Goal: Task Accomplishment & Management: Use online tool/utility

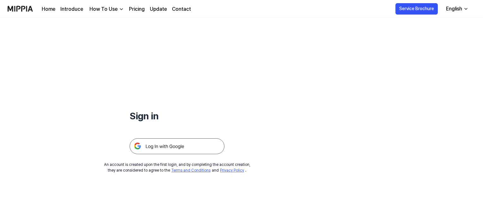
click at [166, 146] on img at bounding box center [177, 146] width 95 height 16
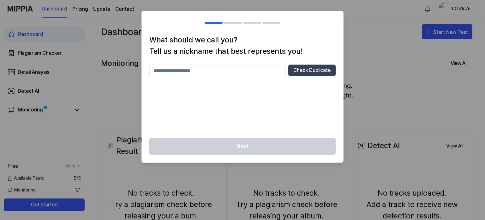
click at [260, 67] on input "text" at bounding box center [217, 70] width 137 height 13
type input "*****"
click at [321, 76] on div "***** Check Duplicate" at bounding box center [242, 70] width 186 height 13
click at [313, 65] on button "Check Duplicate" at bounding box center [311, 69] width 47 height 11
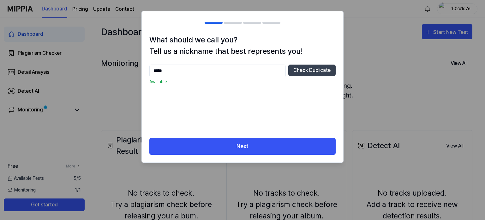
click at [237, 137] on div "What should we call you? Tell us a nickname that best represents you! ***** Che…" at bounding box center [243, 86] width 202 height 104
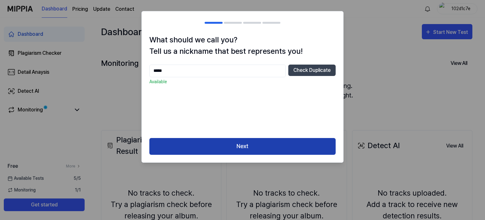
click at [235, 142] on button "Next" at bounding box center [242, 146] width 186 height 17
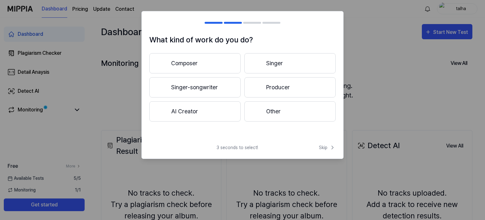
click at [275, 67] on button "Singer" at bounding box center [290, 63] width 91 height 20
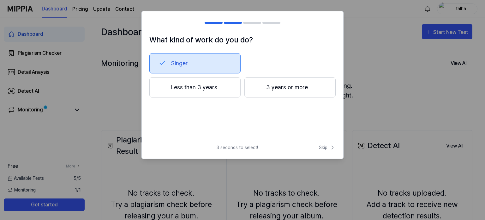
click at [213, 93] on button "Less than 3 years" at bounding box center [194, 87] width 91 height 20
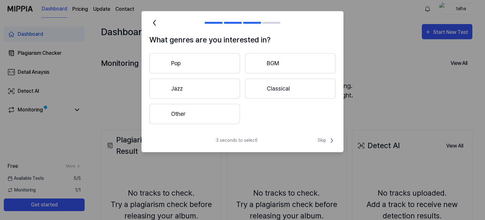
click at [215, 74] on div "Pop BGM Jazz Classical Other" at bounding box center [242, 88] width 186 height 71
click at [213, 87] on button "Jazz" at bounding box center [194, 88] width 91 height 20
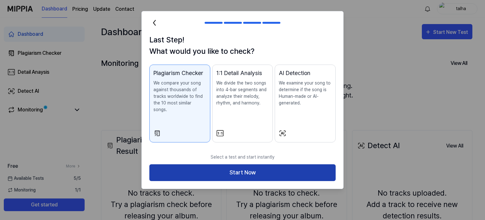
click at [258, 164] on button "Start Now" at bounding box center [242, 172] width 186 height 17
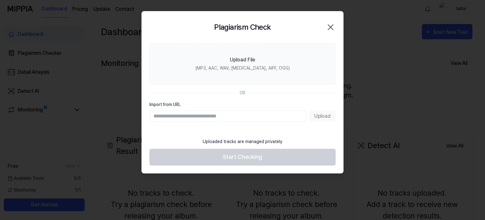
click at [326, 27] on icon "button" at bounding box center [331, 27] width 10 height 10
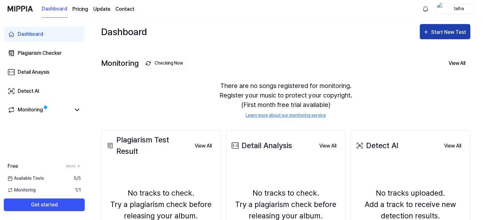
click at [434, 36] on div "Start New Test" at bounding box center [449, 32] width 36 height 8
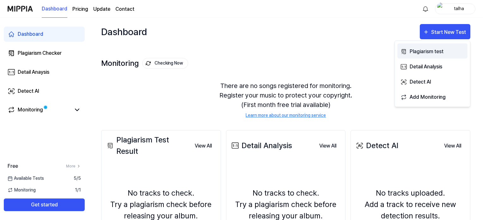
click at [423, 51] on div "Plagiarism test" at bounding box center [437, 51] width 55 height 8
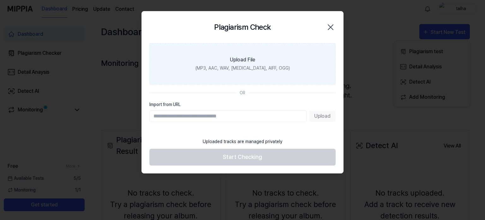
click at [263, 62] on label "Upload File (MP3, AAC, WAV, [MEDICAL_DATA], AIFF, OGG)" at bounding box center [242, 63] width 186 height 41
click at [0, 0] on input "Upload File (MP3, AAC, WAV, [MEDICAL_DATA], AIFF, OGG)" at bounding box center [0, 0] width 0 height 0
click at [328, 25] on icon "button" at bounding box center [330, 27] width 5 height 5
